Goal: Information Seeking & Learning: Check status

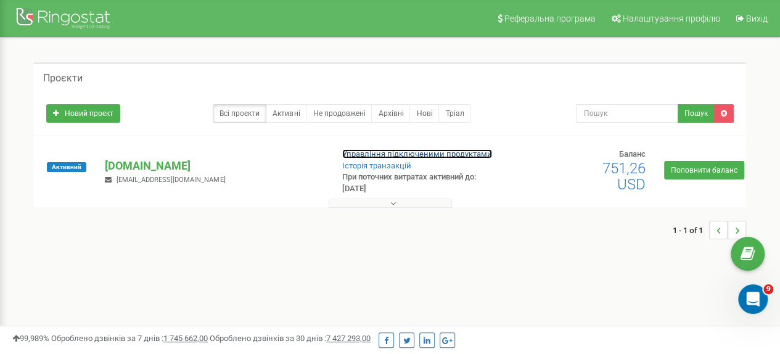
click at [382, 157] on link "Управління підключеними продуктами" at bounding box center [417, 153] width 150 height 9
click at [163, 170] on p "[DOMAIN_NAME]" at bounding box center [213, 166] width 217 height 16
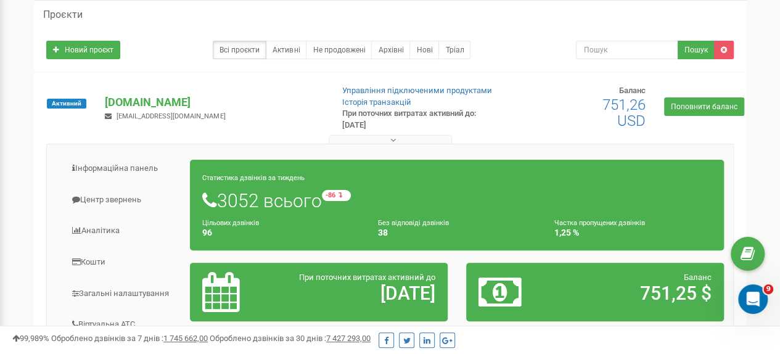
scroll to position [123, 0]
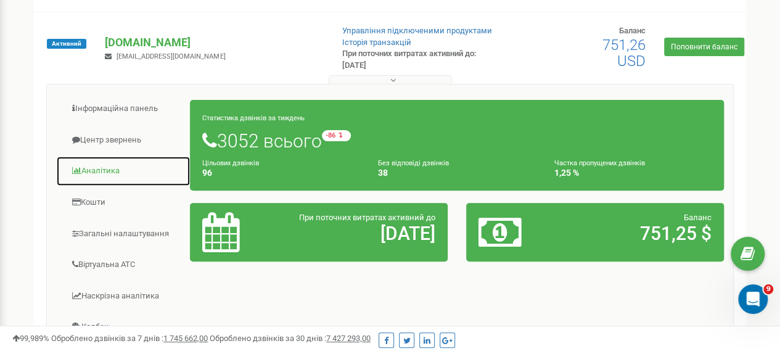
click at [116, 170] on link "Аналiтика" at bounding box center [123, 171] width 134 height 30
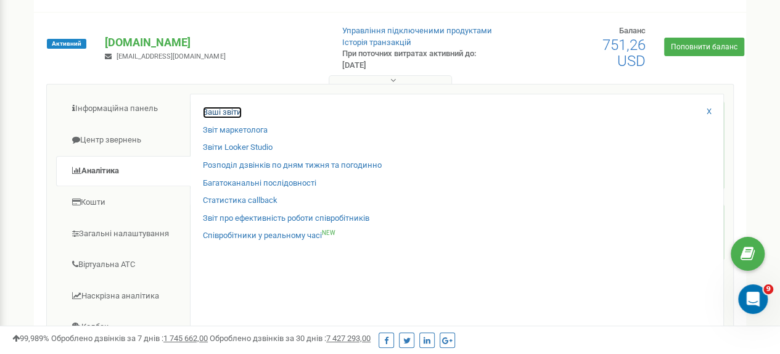
click at [229, 111] on link "Ваші звіти" at bounding box center [222, 113] width 39 height 12
